Goal: Navigation & Orientation: Understand site structure

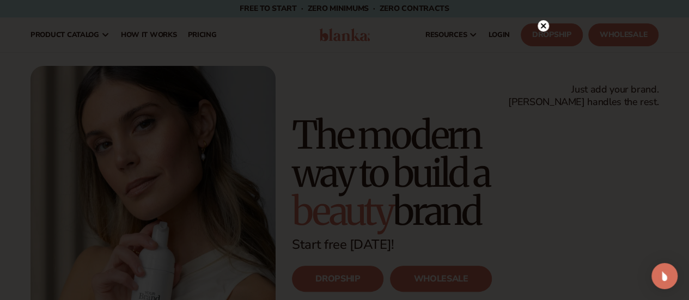
click at [544, 31] on circle at bounding box center [543, 25] width 11 height 11
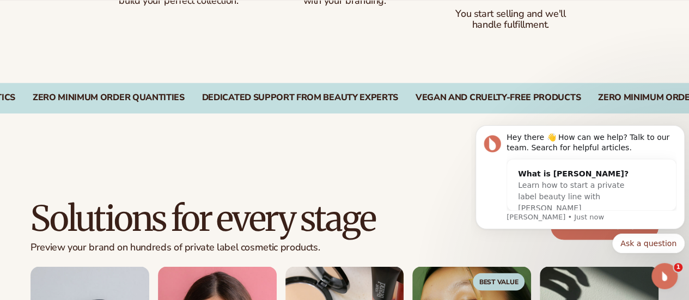
scroll to position [784, 0]
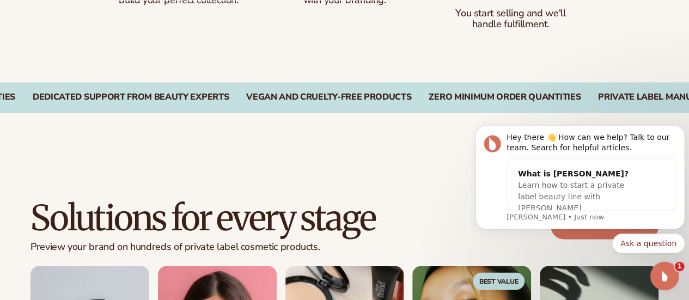
click at [672, 273] on div "Open Intercom Messenger" at bounding box center [663, 275] width 36 height 36
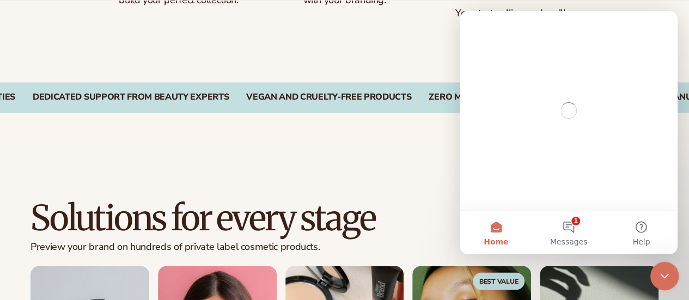
scroll to position [0, 0]
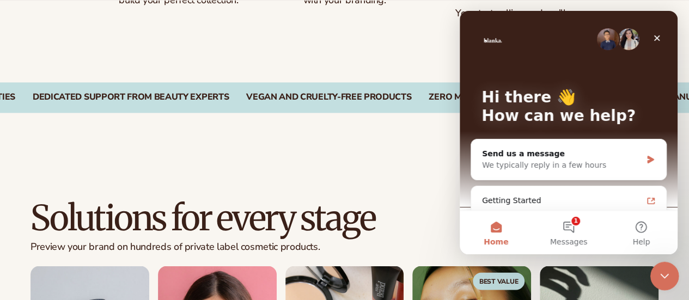
click at [672, 273] on div "Close Intercom Messenger" at bounding box center [663, 275] width 26 height 26
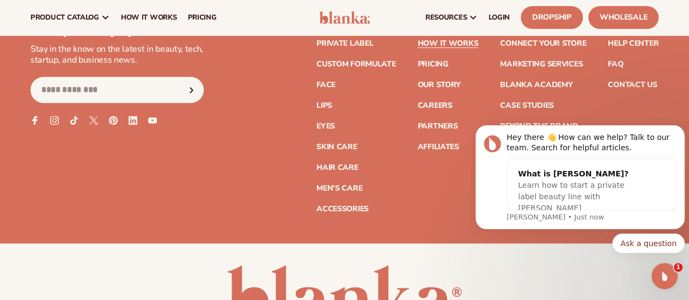
scroll to position [4498, 0]
click at [417, 48] on link "How It Works" at bounding box center [447, 44] width 61 height 8
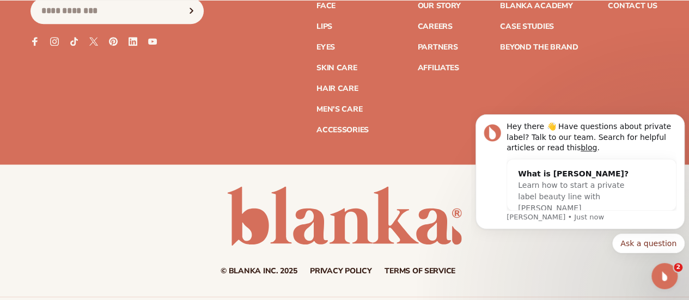
scroll to position [2747, 0]
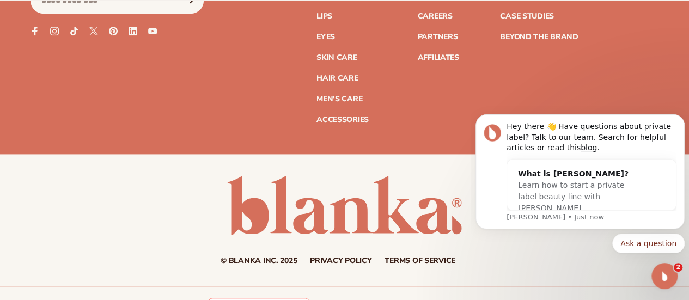
click at [420, 257] on link "Terms of service" at bounding box center [420, 261] width 71 height 8
